Goal: Task Accomplishment & Management: Complete application form

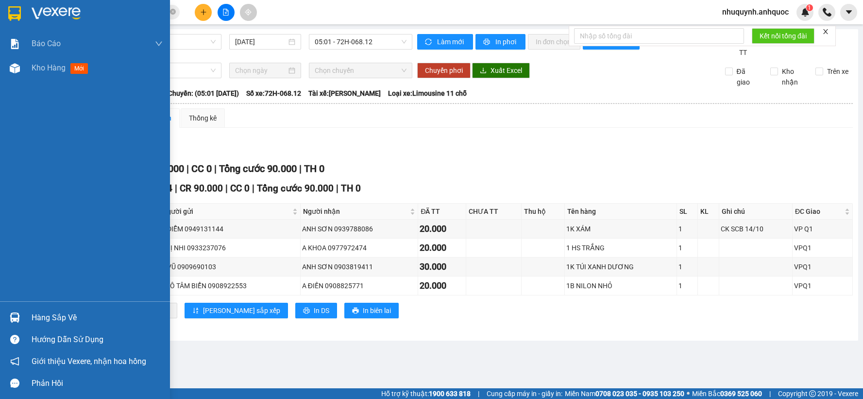
click at [26, 64] on div "Kho hàng mới" at bounding box center [85, 68] width 170 height 24
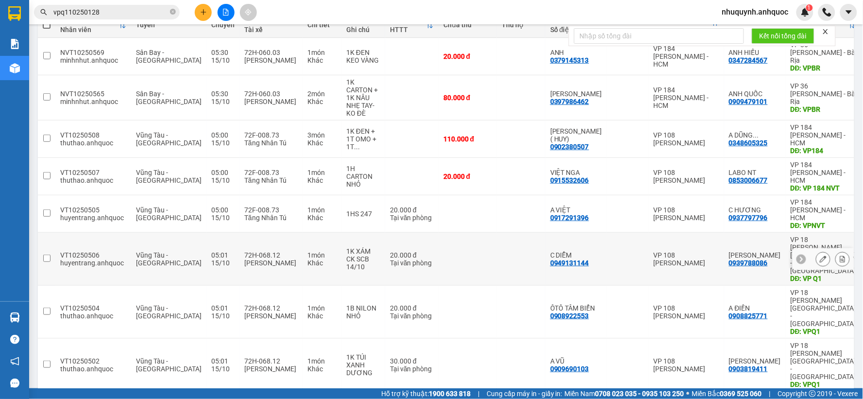
scroll to position [127, 0]
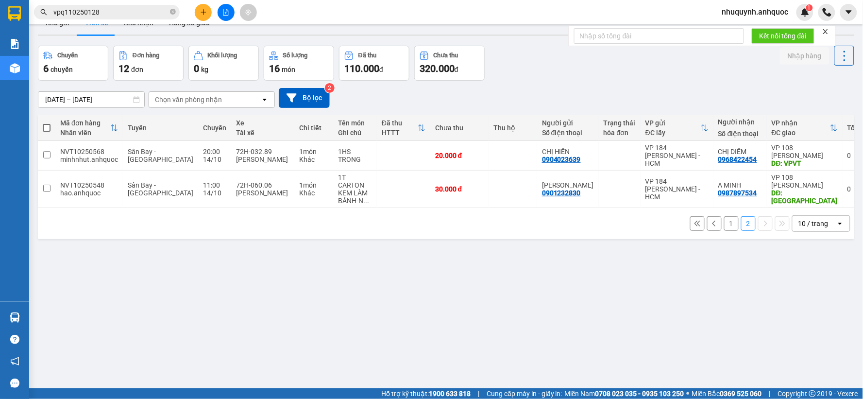
scroll to position [0, 0]
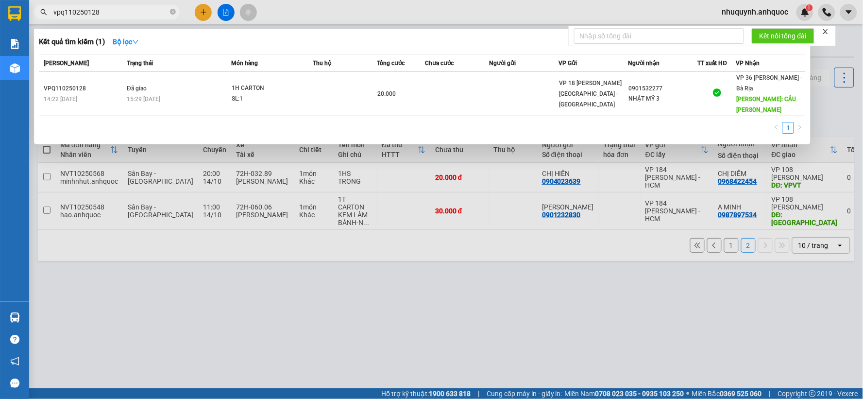
click at [126, 16] on input "vpq110250128" at bounding box center [110, 12] width 115 height 11
click at [742, 18] on div at bounding box center [431, 199] width 863 height 399
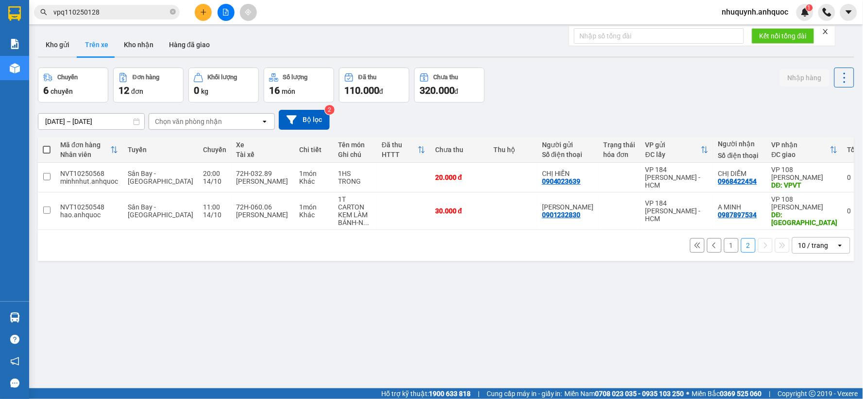
scroll to position [0, 0]
click at [742, 13] on span "nhuquynh.anhquoc" at bounding box center [756, 12] width 82 height 12
click at [747, 27] on span "Đăng xuất" at bounding box center [760, 30] width 63 height 11
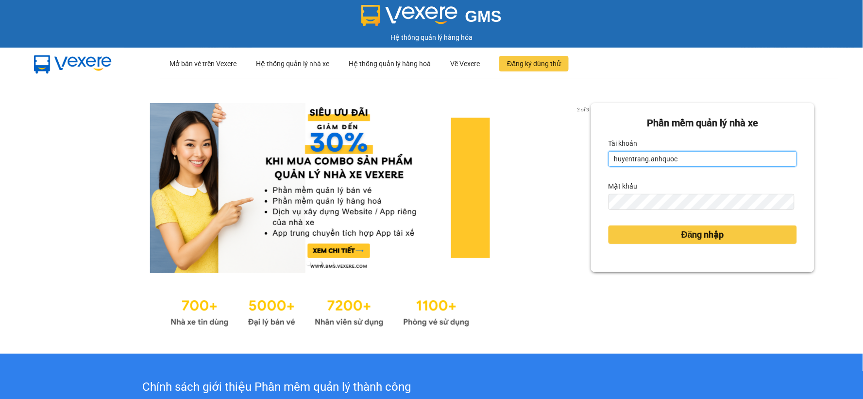
drag, startPoint x: 711, startPoint y: 153, endPoint x: 705, endPoint y: 153, distance: 5.8
click at [711, 153] on input "huyentrang.anhquoc" at bounding box center [703, 159] width 188 height 16
type input "baongoc.anhquoc"
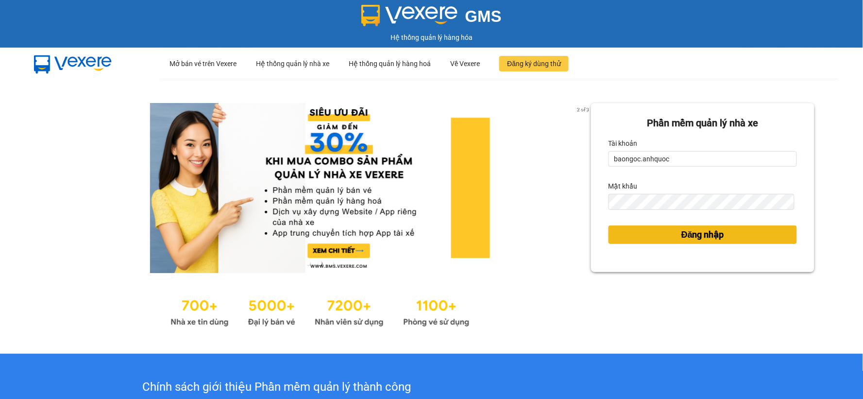
drag, startPoint x: 647, startPoint y: 238, endPoint x: 656, endPoint y: 218, distance: 22.8
click at [645, 239] on button "Đăng nhập" at bounding box center [703, 234] width 188 height 18
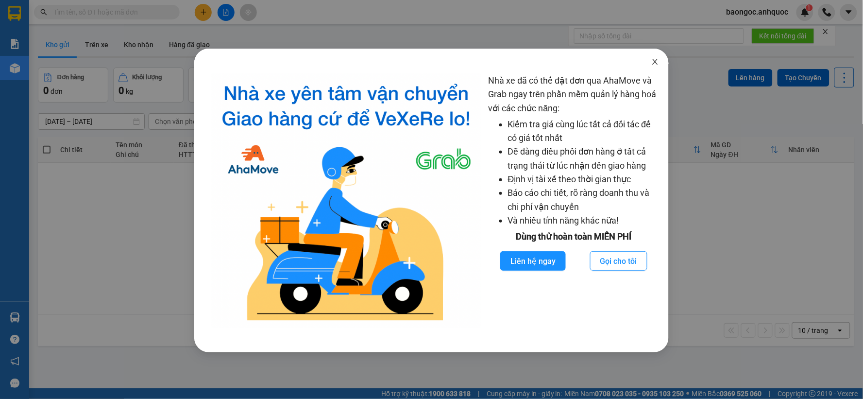
click at [652, 61] on icon "close" at bounding box center [655, 62] width 8 height 8
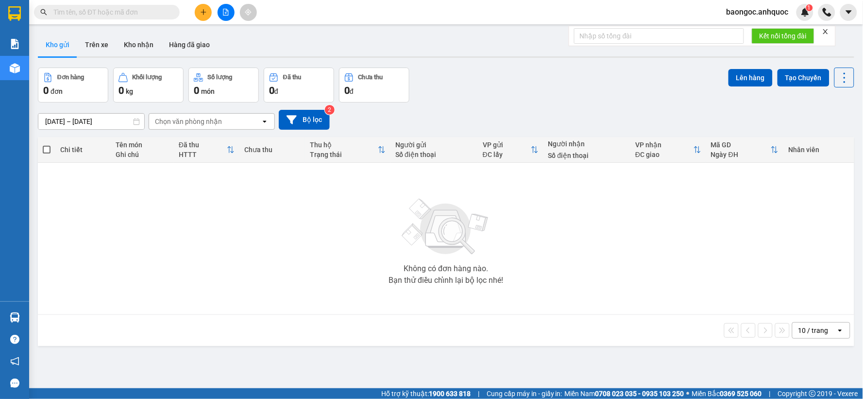
click at [84, 10] on input "text" at bounding box center [110, 12] width 115 height 11
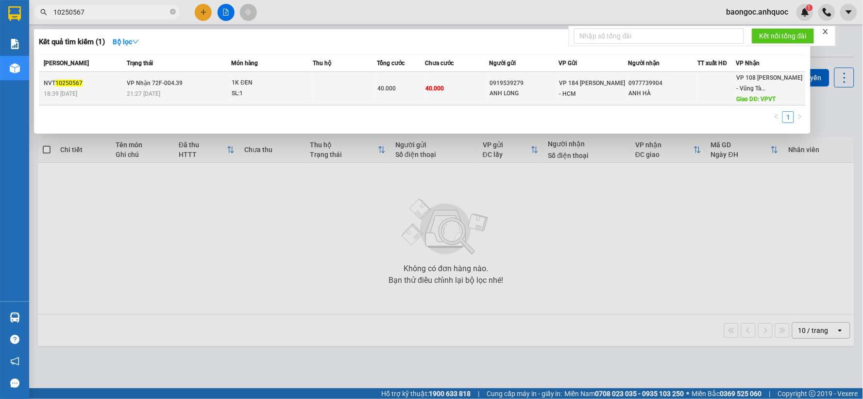
type input "10250567"
click at [112, 85] on div "NVT 10250567" at bounding box center [84, 83] width 80 height 10
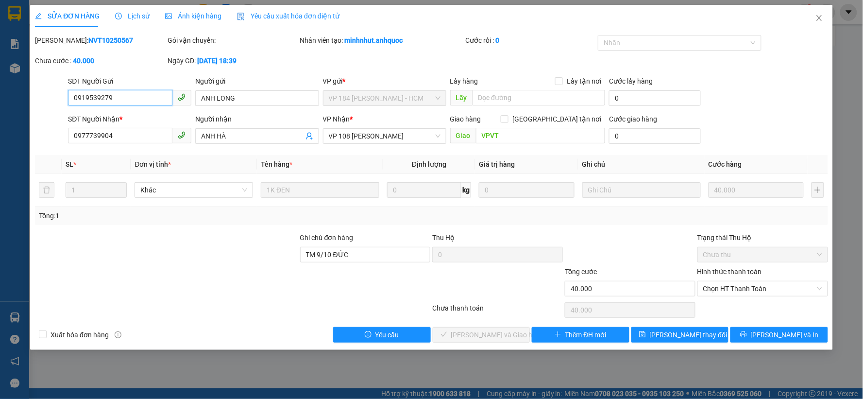
type input "0919539279"
type input "ANH LONG"
type input "0977739904"
type input "ANH HÀ"
type input "VPVT"
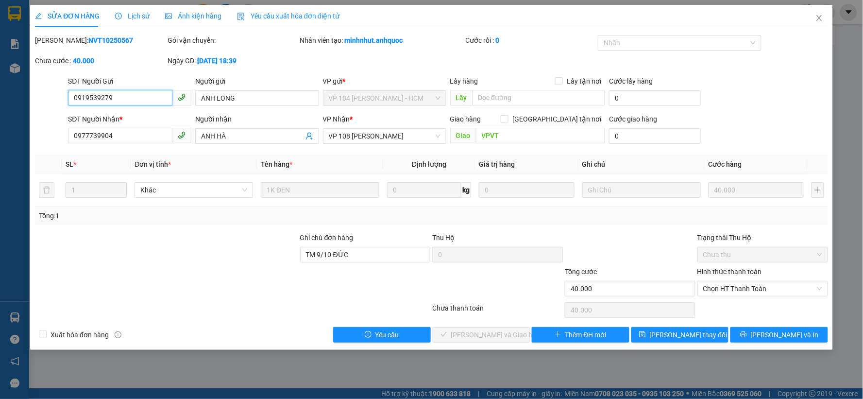
type input "TM 9/10 ĐỨC"
type input "40.000"
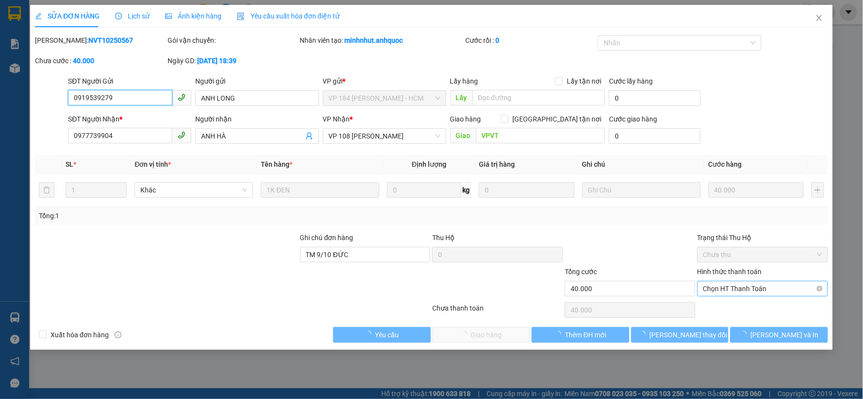
click at [789, 293] on span "Chọn HT Thanh Toán" at bounding box center [762, 288] width 119 height 15
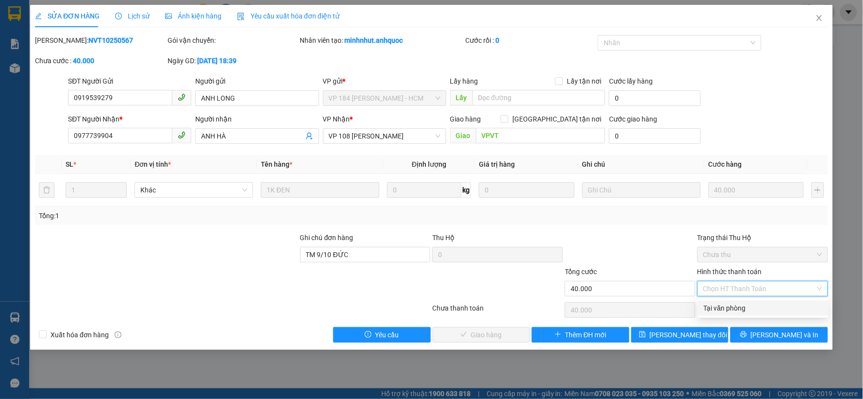
click at [784, 305] on div "Tại văn phòng" at bounding box center [763, 308] width 119 height 11
type input "0"
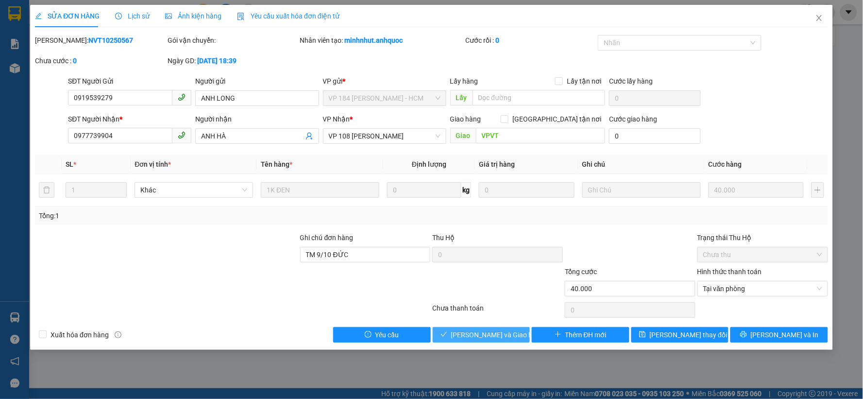
click at [489, 333] on span "[PERSON_NAME] và Giao hàng" at bounding box center [497, 334] width 93 height 11
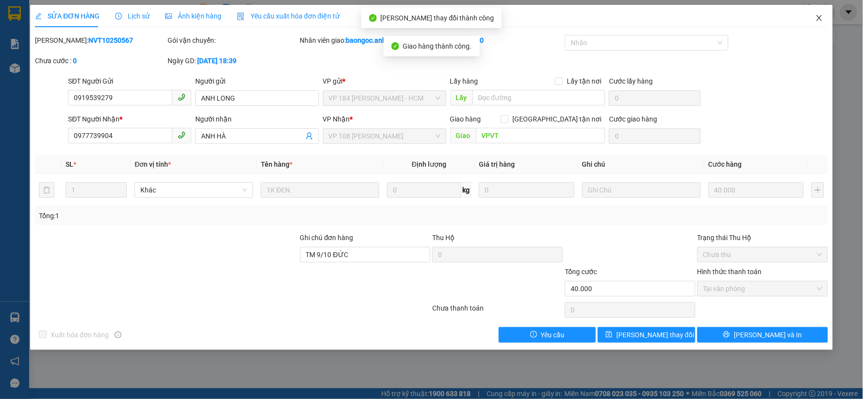
click at [817, 21] on icon "close" at bounding box center [820, 18] width 8 height 8
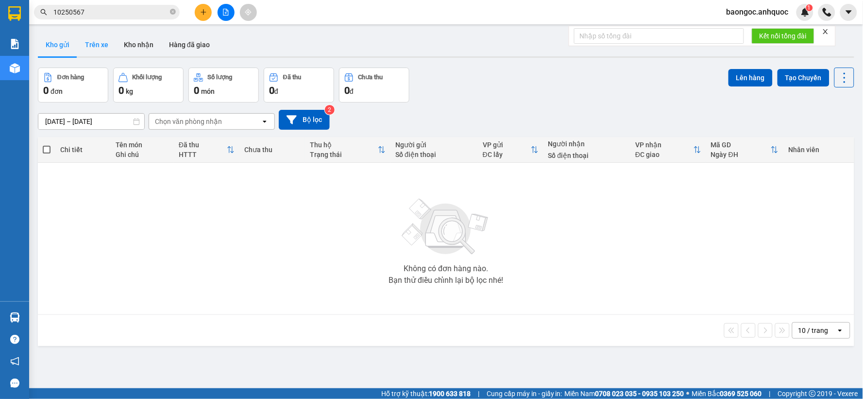
click at [100, 49] on button "Trên xe" at bounding box center [96, 44] width 39 height 23
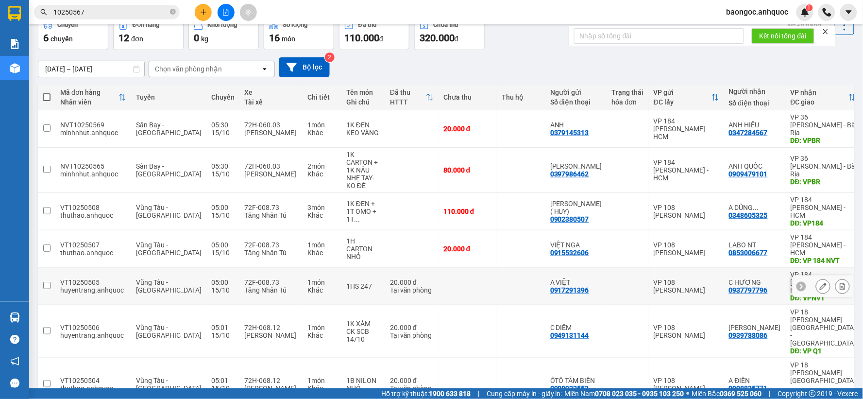
scroll to position [127, 0]
